Goal: Task Accomplishment & Management: Complete application form

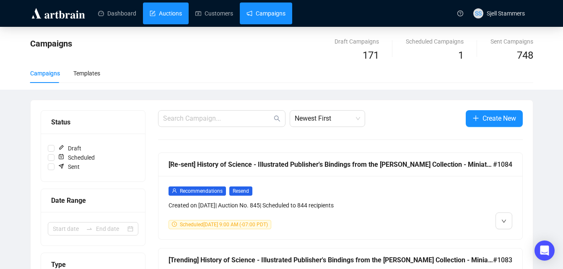
click at [150, 12] on link "Auctions" at bounding box center [166, 14] width 32 height 22
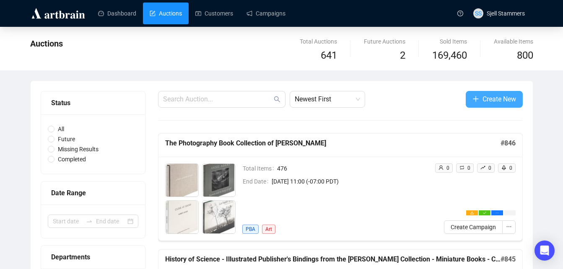
click at [495, 96] on span "Create New" at bounding box center [500, 99] width 34 height 10
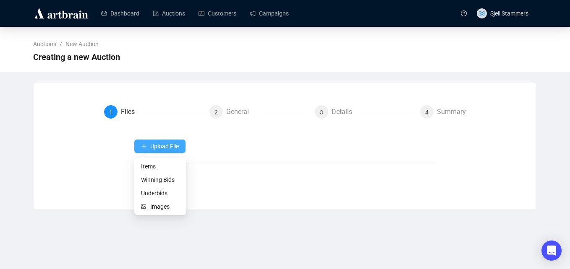
click at [158, 149] on span "Upload File" at bounding box center [164, 146] width 29 height 7
click at [157, 165] on span "Items" at bounding box center [160, 166] width 39 height 9
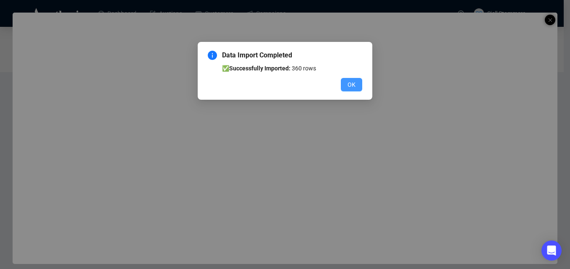
click at [355, 84] on span "OK" at bounding box center [351, 84] width 8 height 9
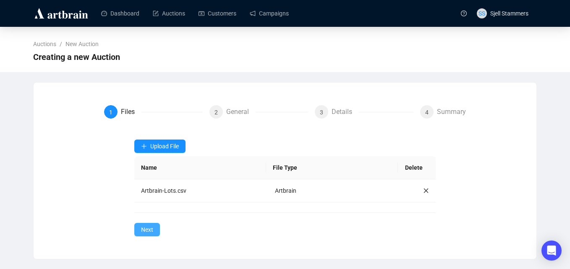
click at [151, 232] on span "Next" at bounding box center [147, 229] width 12 height 9
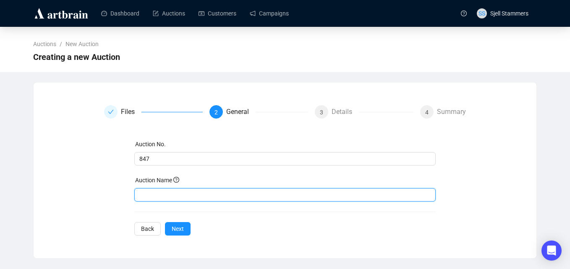
click at [186, 198] on input "text" at bounding box center [285, 194] width 302 height 13
paste input "Western Americana - [US_STATE] and [GEOGRAPHIC_DATA] Gold - Mining and Geology …"
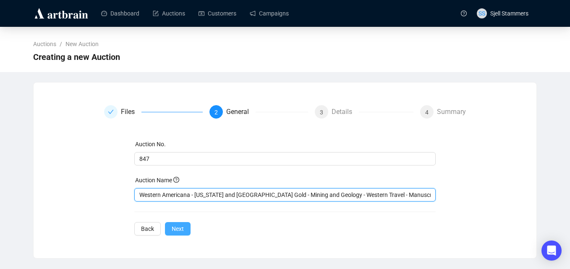
type input "Western Americana - [US_STATE] and [GEOGRAPHIC_DATA] Gold - Mining and Geology …"
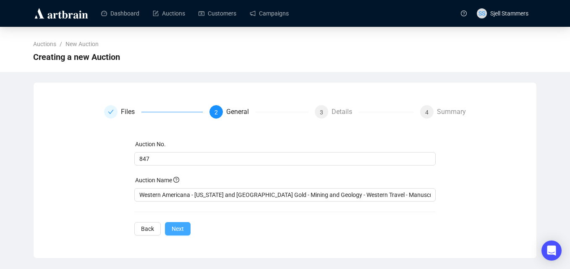
click at [180, 225] on span "Next" at bounding box center [178, 228] width 12 height 9
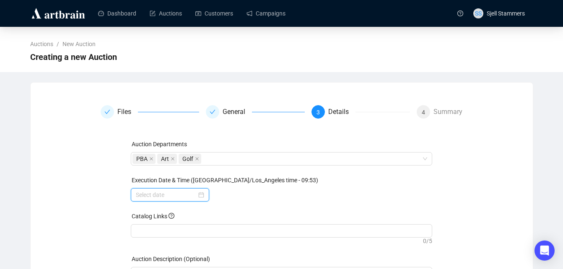
click at [172, 191] on input at bounding box center [166, 194] width 61 height 9
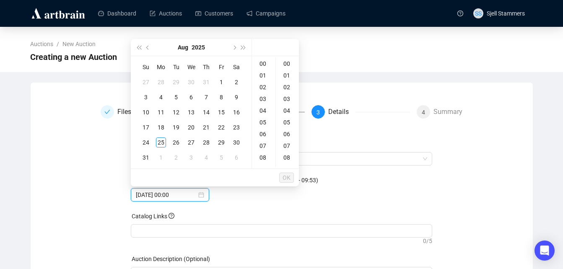
type input "[DATE] 00:00"
click at [235, 49] on button "Next month (PageDown)" at bounding box center [233, 47] width 9 height 17
click at [211, 129] on div "25" at bounding box center [206, 128] width 10 height 10
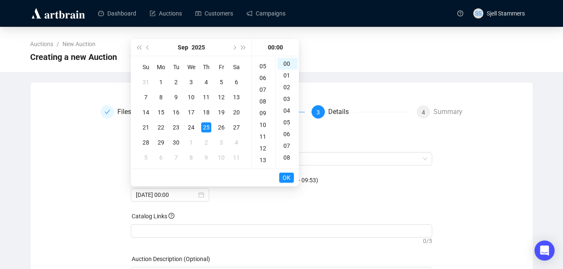
scroll to position [66, 0]
click at [263, 128] on div "11" at bounding box center [264, 127] width 20 height 12
type input "[DATE] 11:00"
click at [285, 177] on span "OK" at bounding box center [287, 178] width 8 height 16
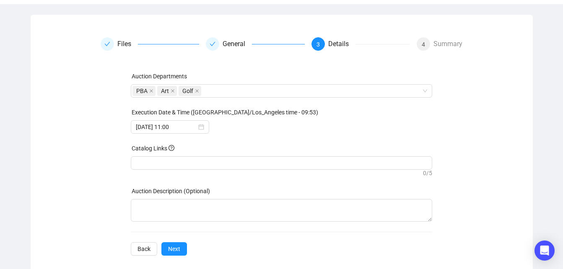
scroll to position [79, 0]
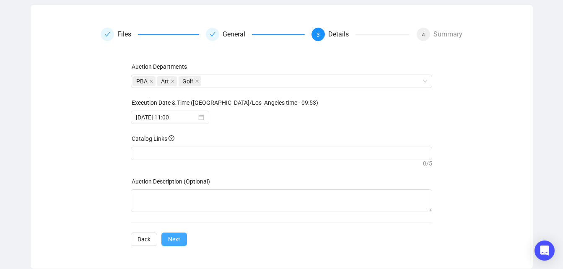
click at [179, 236] on span "Next" at bounding box center [174, 239] width 12 height 9
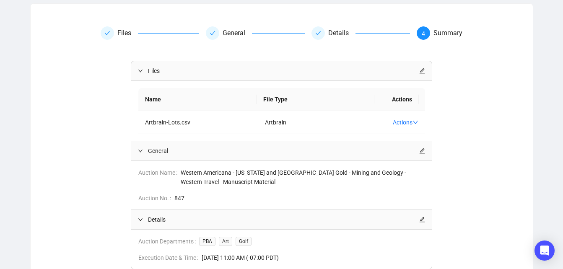
scroll to position [147, 0]
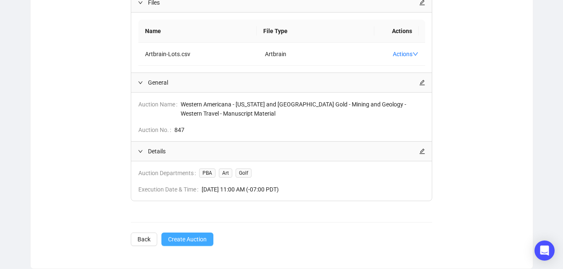
click at [185, 244] on span "Create Auction" at bounding box center [187, 239] width 39 height 9
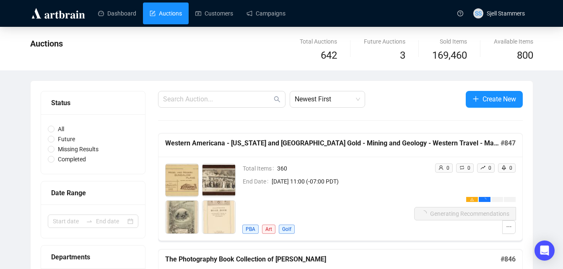
scroll to position [21, 0]
